Goal: Information Seeking & Learning: Learn about a topic

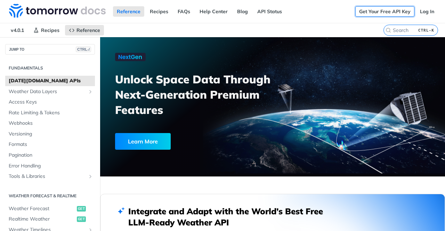
click at [382, 13] on link "Get Your Free API Key" at bounding box center [385, 11] width 59 height 10
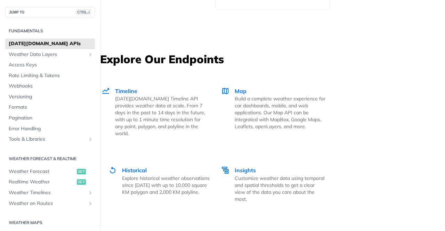
scroll to position [1206, 0]
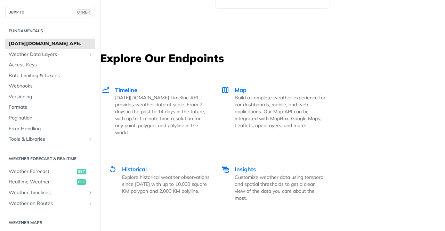
click at [182, 51] on h3 "Explore Our Endpoints" at bounding box center [272, 57] width 345 height 15
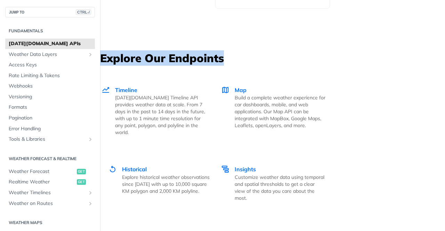
click at [182, 51] on h3 "Explore Our Endpoints" at bounding box center [272, 57] width 345 height 15
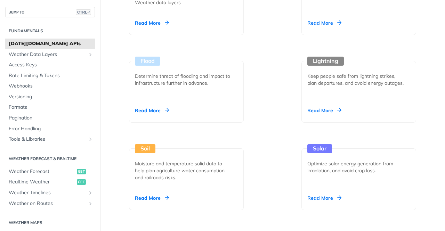
scroll to position [848, 0]
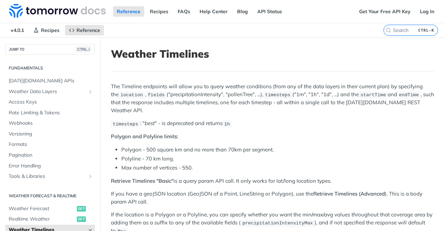
scroll to position [109, 0]
